Goal: Information Seeking & Learning: Find specific fact

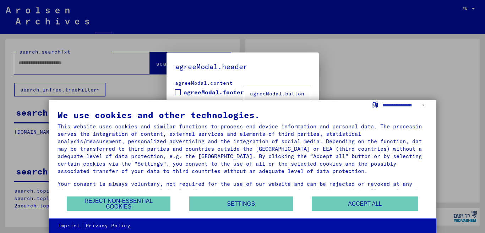
click at [382, 76] on div at bounding box center [242, 116] width 485 height 233
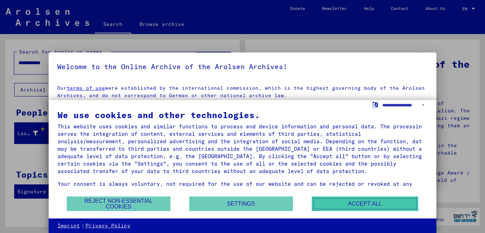
click at [367, 205] on button "Accept all" at bounding box center [364, 204] width 106 height 15
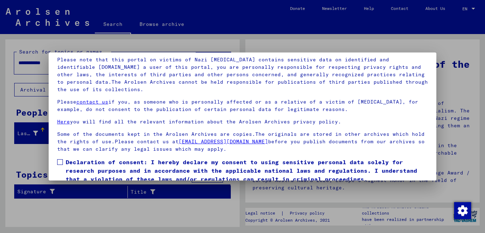
scroll to position [59, 0]
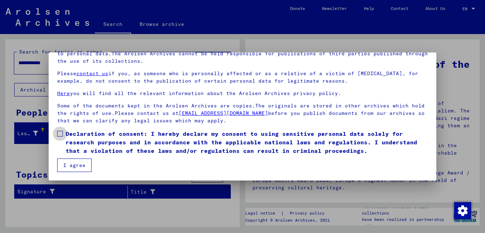
click at [64, 134] on label "Declaration of consent: I hereby declare my consent to using sensitive personal…" at bounding box center [242, 142] width 371 height 26
click at [59, 132] on span at bounding box center [60, 134] width 6 height 6
click at [79, 167] on button "I agree" at bounding box center [74, 165] width 34 height 13
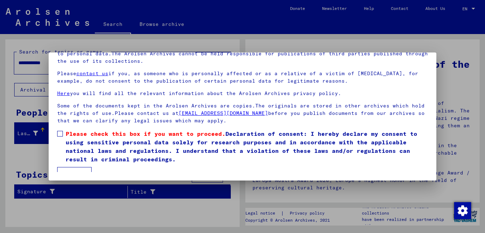
click at [60, 132] on span at bounding box center [60, 134] width 6 height 6
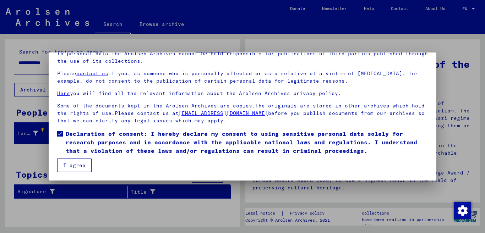
click at [71, 164] on button "I agree" at bounding box center [74, 165] width 34 height 13
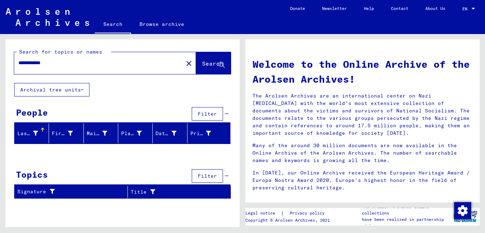
click at [208, 62] on span "Search" at bounding box center [212, 63] width 21 height 7
click at [473, 9] on div at bounding box center [473, 9] width 4 height 2
click at [434, 57] on div at bounding box center [242, 116] width 485 height 233
click at [54, 88] on button "Archival tree units" at bounding box center [51, 89] width 75 height 13
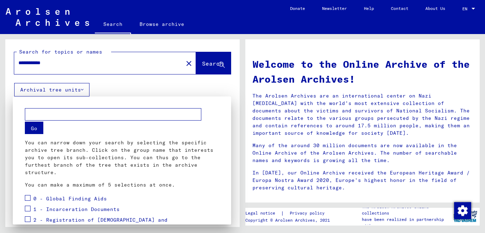
click at [54, 88] on div at bounding box center [242, 116] width 485 height 233
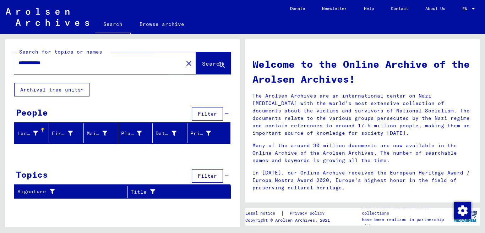
click at [205, 64] on span "Search" at bounding box center [212, 63] width 21 height 7
click at [106, 63] on input "**********" at bounding box center [96, 62] width 156 height 7
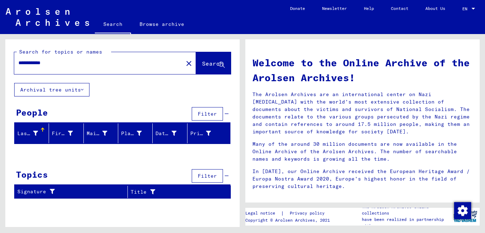
scroll to position [0, 0]
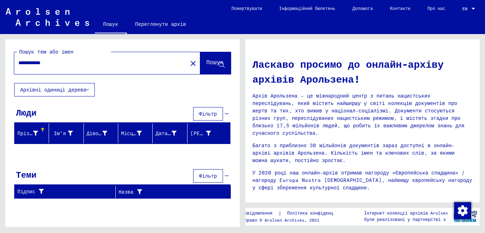
click at [68, 89] on font "Архівні одиниці дерева" at bounding box center [53, 90] width 66 height 6
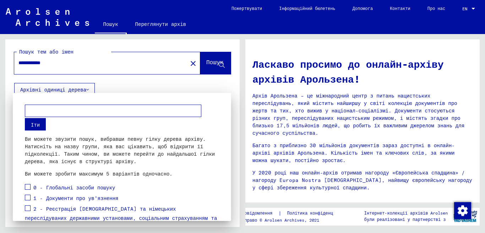
click at [33, 195] on div "1 - Документи про ув'язнення" at bounding box center [71, 198] width 93 height 11
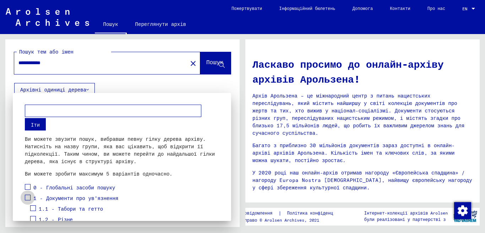
click at [29, 198] on span at bounding box center [28, 198] width 6 height 6
click at [26, 185] on span at bounding box center [28, 187] width 6 height 6
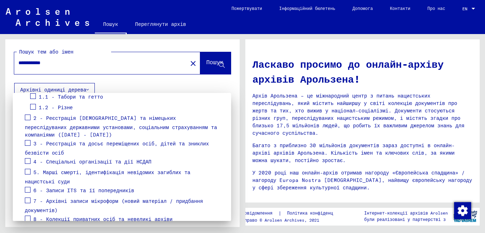
scroll to position [139, 0]
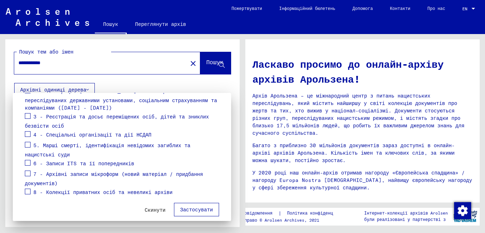
drag, startPoint x: 28, startPoint y: 183, endPoint x: 28, endPoint y: 175, distance: 8.5
click at [28, 187] on label at bounding box center [28, 190] width 6 height 7
drag, startPoint x: 28, startPoint y: 166, endPoint x: 28, endPoint y: 159, distance: 7.4
click at [28, 171] on span at bounding box center [28, 174] width 6 height 6
drag, startPoint x: 28, startPoint y: 155, endPoint x: 33, endPoint y: 139, distance: 17.3
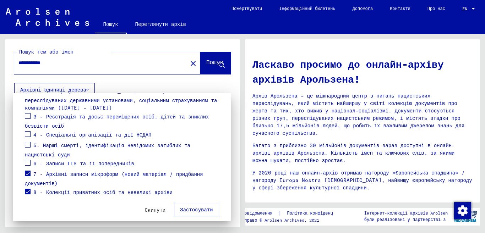
click at [29, 160] on span at bounding box center [28, 163] width 6 height 6
click at [33, 140] on div "5. Марші смерті, ідентифікація невідомих загиблих та нацистські суди" at bounding box center [122, 149] width 194 height 18
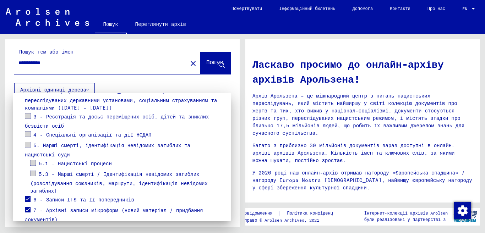
click at [27, 142] on span at bounding box center [28, 145] width 6 height 6
click at [32, 160] on span at bounding box center [33, 163] width 6 height 6
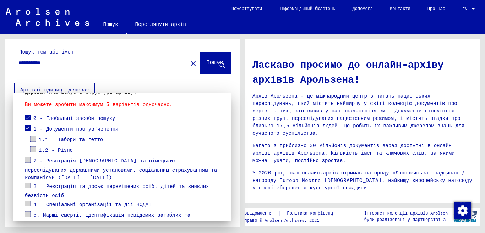
scroll to position [71, 0]
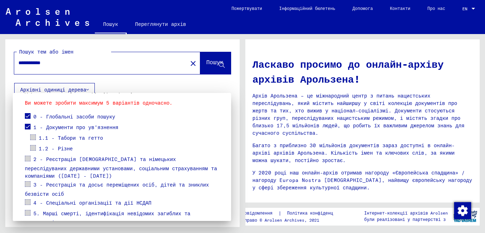
click at [32, 136] on span at bounding box center [33, 137] width 6 height 6
click at [29, 157] on span at bounding box center [28, 159] width 6 height 6
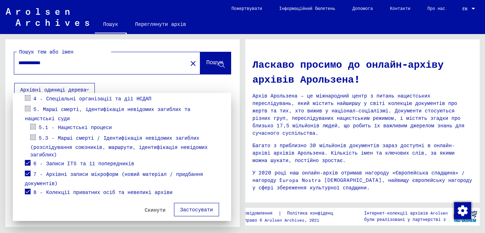
drag, startPoint x: 27, startPoint y: 184, endPoint x: 26, endPoint y: 181, distance: 3.8
click at [27, 189] on span at bounding box center [28, 192] width 6 height 6
drag, startPoint x: 27, startPoint y: 166, endPoint x: 32, endPoint y: 154, distance: 12.4
click at [27, 171] on span at bounding box center [28, 174] width 6 height 6
click at [28, 160] on span at bounding box center [28, 163] width 6 height 6
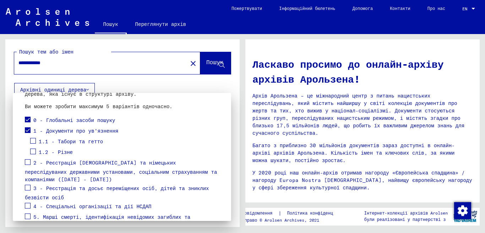
scroll to position [71, 0]
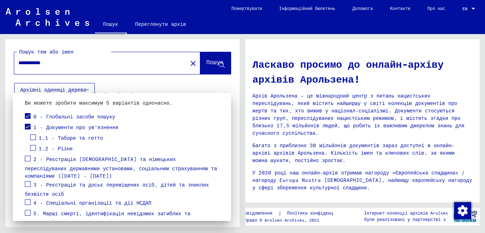
click at [27, 159] on span at bounding box center [28, 159] width 6 height 6
click at [28, 181] on span at bounding box center [28, 184] width 6 height 6
click at [27, 199] on span at bounding box center [28, 202] width 6 height 6
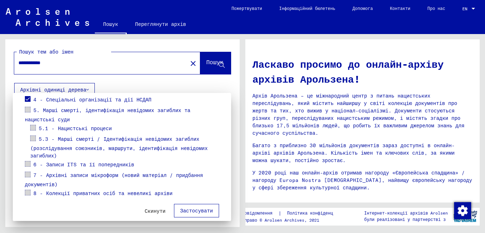
scroll to position [175, 0]
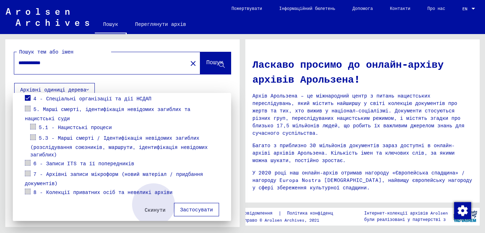
click at [186, 206] on font "Застосувати" at bounding box center [196, 209] width 33 height 6
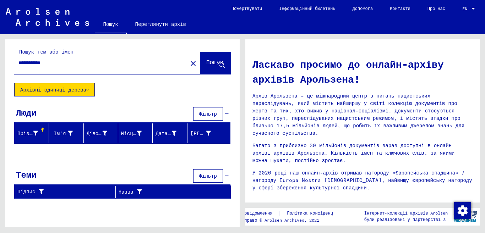
click at [72, 92] on font "Архівні одиниці дерева" at bounding box center [53, 90] width 66 height 6
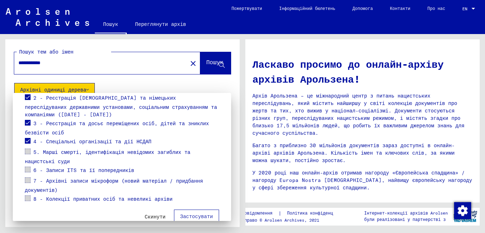
scroll to position [118, 0]
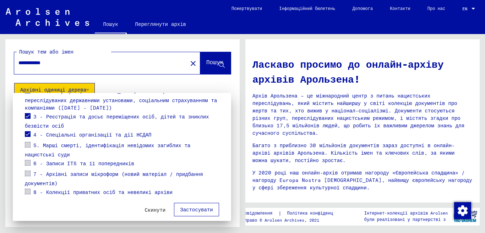
click at [28, 142] on span at bounding box center [28, 145] width 6 height 6
click at [27, 131] on span at bounding box center [28, 134] width 6 height 6
click at [27, 113] on span at bounding box center [28, 116] width 6 height 6
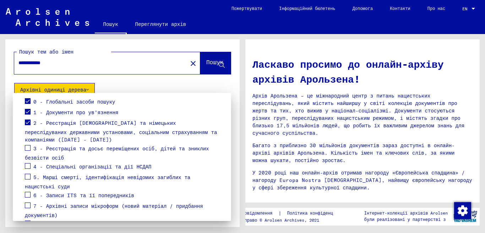
scroll to position [47, 0]
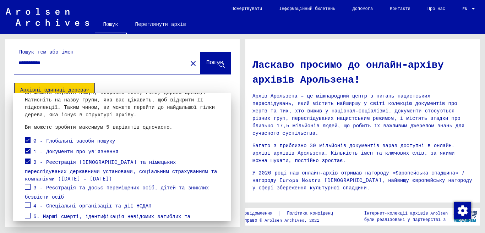
drag, startPoint x: 28, startPoint y: 162, endPoint x: 27, endPoint y: 154, distance: 7.9
click at [28, 161] on span at bounding box center [28, 162] width 6 height 6
drag, startPoint x: 26, startPoint y: 149, endPoint x: 27, endPoint y: 142, distance: 7.9
click at [26, 148] on span at bounding box center [28, 151] width 6 height 6
click at [27, 140] on span at bounding box center [28, 140] width 6 height 6
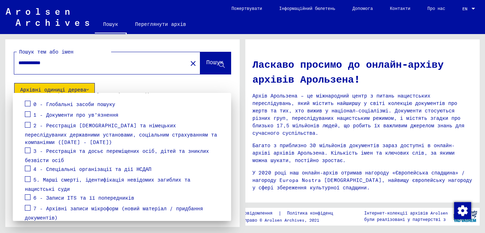
scroll to position [118, 0]
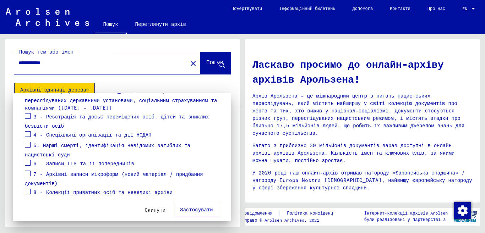
click at [26, 142] on span at bounding box center [28, 145] width 6 height 6
click at [26, 160] on span at bounding box center [28, 163] width 6 height 6
click at [27, 171] on span at bounding box center [28, 174] width 6 height 6
click at [26, 189] on span at bounding box center [28, 192] width 6 height 6
click at [25, 131] on span at bounding box center [28, 134] width 6 height 6
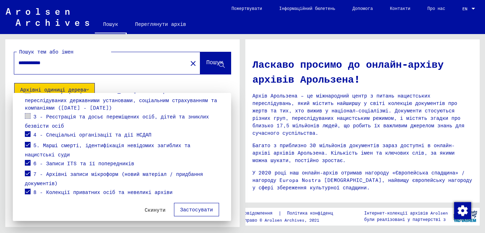
click at [191, 206] on font "Застосувати" at bounding box center [196, 209] width 33 height 6
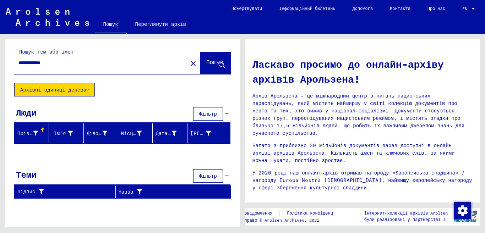
drag, startPoint x: 43, startPoint y: 62, endPoint x: 0, endPoint y: 63, distance: 42.6
click at [0, 63] on div "**********" at bounding box center [121, 130] width 242 height 193
click at [206, 64] on font "Пошук" at bounding box center [214, 62] width 17 height 7
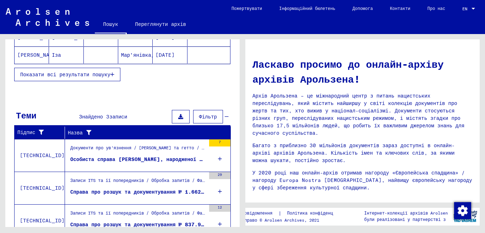
scroll to position [198, 0]
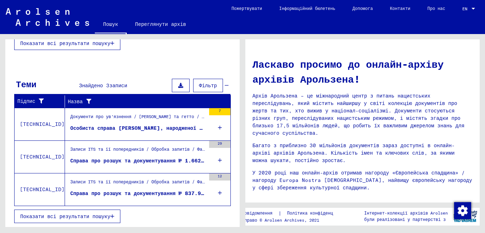
drag, startPoint x: 98, startPoint y: 126, endPoint x: 86, endPoint y: 130, distance: 12.6
click at [86, 130] on font "Особиста справа [PERSON_NAME], народженої [DEMOGRAPHIC_DATA], народилася в [GEO…" at bounding box center [213, 128] width 286 height 6
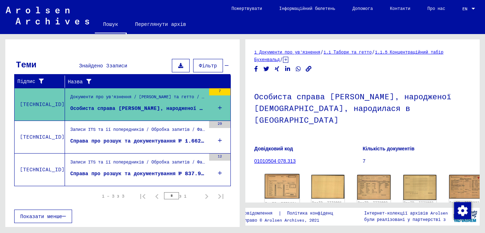
click at [277, 174] on img at bounding box center [282, 186] width 35 height 25
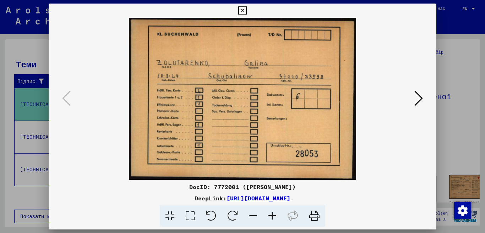
click at [416, 99] on icon at bounding box center [418, 98] width 9 height 17
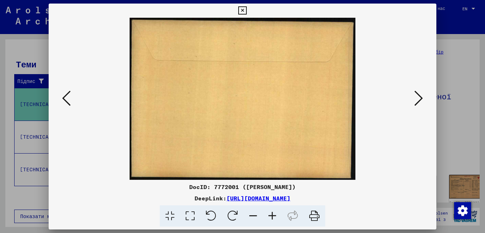
click at [416, 99] on icon at bounding box center [418, 98] width 9 height 17
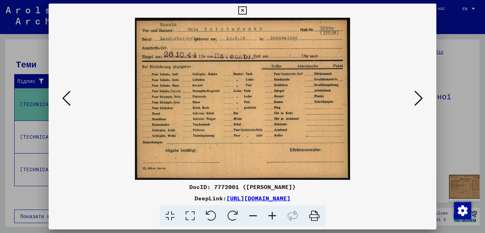
click at [416, 99] on icon at bounding box center [418, 98] width 9 height 17
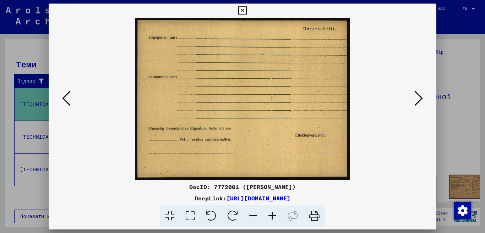
click at [416, 99] on icon at bounding box center [418, 98] width 9 height 17
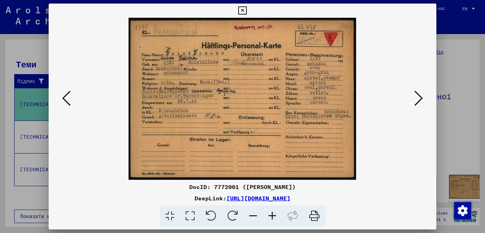
click at [416, 99] on icon at bounding box center [418, 98] width 9 height 17
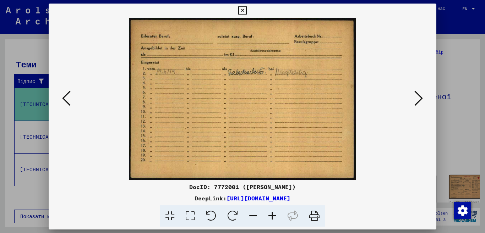
click at [416, 99] on icon at bounding box center [418, 98] width 9 height 17
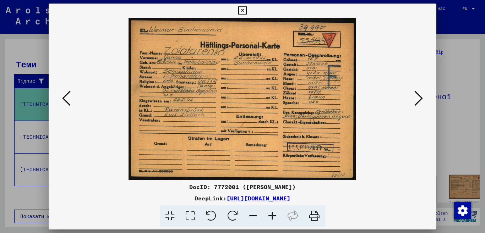
click at [246, 9] on icon at bounding box center [242, 10] width 8 height 9
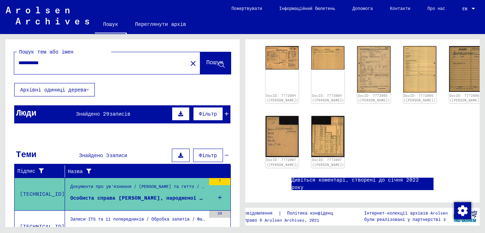
drag, startPoint x: 57, startPoint y: 60, endPoint x: 0, endPoint y: 60, distance: 57.1
click at [0, 60] on div "**********" at bounding box center [121, 130] width 242 height 193
type input "**********"
drag, startPoint x: 204, startPoint y: 62, endPoint x: 195, endPoint y: 67, distance: 10.0
click at [206, 64] on font "Пошук" at bounding box center [214, 62] width 17 height 7
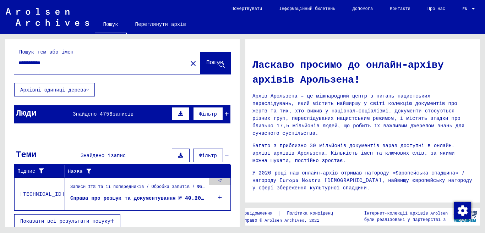
scroll to position [19, 0]
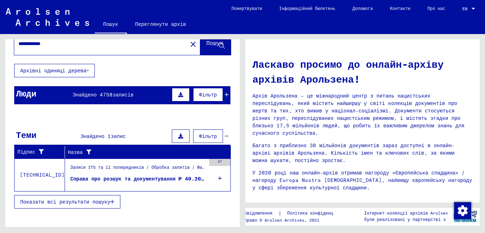
click at [109, 164] on div "Записи ITS та її попередників / Обробка запитів / Файли справ ITS станом на 194…" at bounding box center [137, 169] width 135 height 10
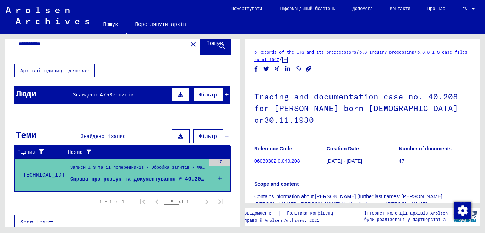
click at [101, 94] on font "Знайдено 4758" at bounding box center [93, 95] width 40 height 6
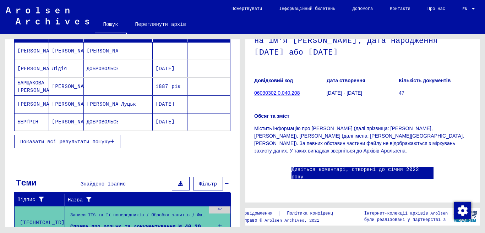
scroll to position [284, 0]
click at [64, 122] on font "[PERSON_NAME]" at bounding box center [73, 121] width 42 height 6
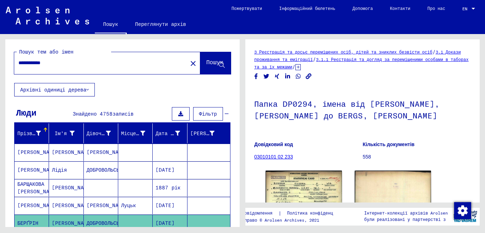
click at [72, 61] on input "**********" at bounding box center [100, 62] width 165 height 7
drag, startPoint x: 178, startPoint y: 63, endPoint x: 87, endPoint y: 68, distance: 91.3
click at [189, 63] on mat-icon "close" at bounding box center [193, 63] width 9 height 9
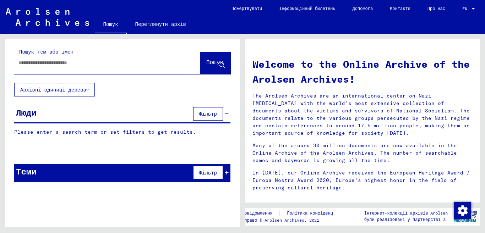
click at [73, 62] on input "text" at bounding box center [98, 62] width 160 height 7
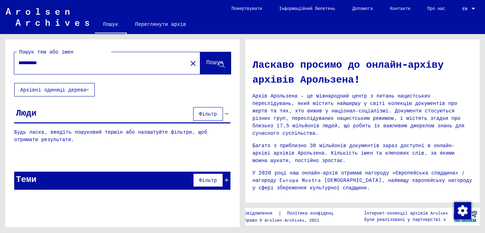
click at [206, 59] on font "Пошук" at bounding box center [214, 62] width 17 height 7
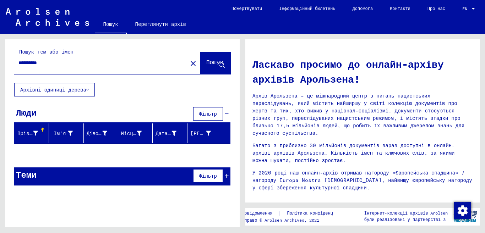
click at [45, 154] on div at bounding box center [122, 154] width 234 height 9
click at [55, 108] on div "Люди Фільтр" at bounding box center [122, 114] width 216 height 18
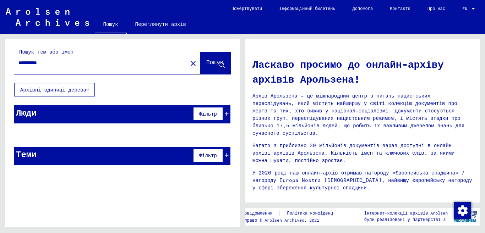
click at [55, 108] on div "Люди Фільтр" at bounding box center [122, 114] width 216 height 18
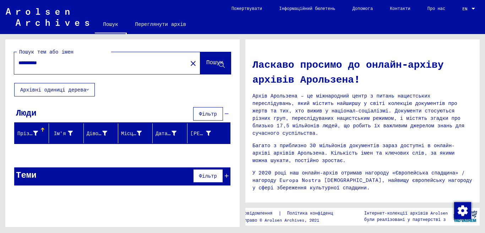
click at [38, 182] on div "Теми Фільтр" at bounding box center [122, 176] width 216 height 18
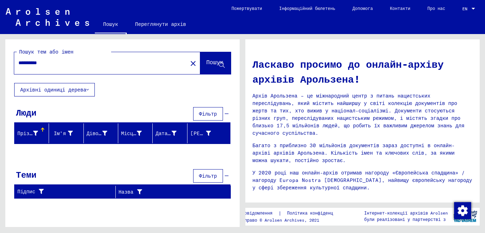
click at [66, 88] on font "Архівні одиниці дерева" at bounding box center [53, 90] width 66 height 6
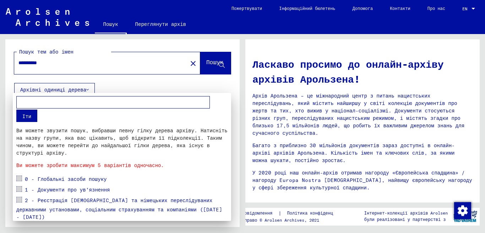
click at [17, 178] on span at bounding box center [19, 179] width 6 height 6
click at [142, 77] on div at bounding box center [242, 116] width 485 height 233
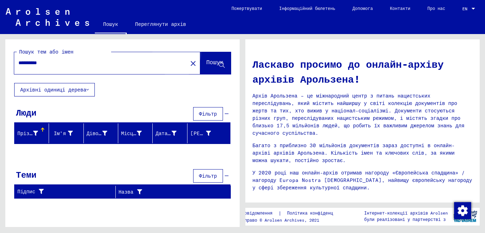
click at [206, 62] on font "Пошук" at bounding box center [214, 62] width 17 height 7
drag, startPoint x: 53, startPoint y: 61, endPoint x: 0, endPoint y: 66, distance: 53.4
click at [0, 66] on div "**********" at bounding box center [121, 130] width 242 height 193
click at [214, 64] on font "Пошук" at bounding box center [214, 62] width 17 height 7
click at [28, 63] on input "**********" at bounding box center [98, 62] width 160 height 7
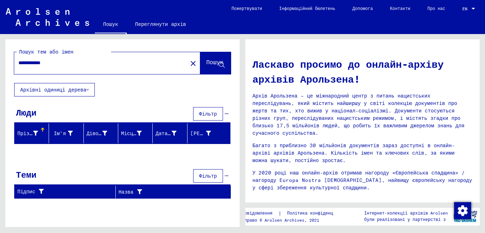
click at [206, 61] on font "Пошук" at bounding box center [214, 62] width 17 height 7
drag, startPoint x: 57, startPoint y: 62, endPoint x: 0, endPoint y: 71, distance: 57.7
click at [0, 71] on div "**********" at bounding box center [121, 130] width 242 height 193
click at [31, 60] on input "**********" at bounding box center [98, 62] width 160 height 7
drag, startPoint x: 34, startPoint y: 61, endPoint x: 27, endPoint y: 62, distance: 7.1
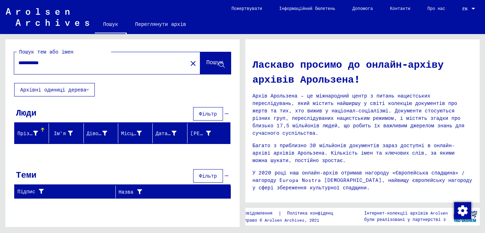
click at [27, 62] on input "**********" at bounding box center [98, 62] width 160 height 7
click at [213, 62] on font "Пошук" at bounding box center [214, 62] width 17 height 7
drag, startPoint x: 37, startPoint y: 60, endPoint x: 30, endPoint y: 62, distance: 6.5
click at [30, 62] on input "**********" at bounding box center [98, 62] width 160 height 7
click at [209, 62] on font "Пошук" at bounding box center [214, 62] width 17 height 7
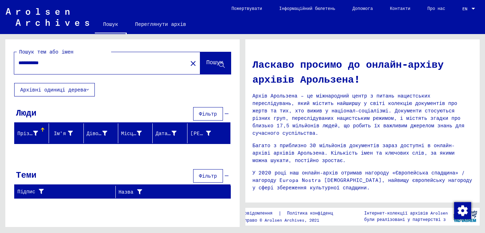
click at [32, 63] on input "**********" at bounding box center [98, 62] width 160 height 7
type input "**********"
click at [206, 62] on font "Пошук" at bounding box center [214, 62] width 17 height 7
